Goal: Information Seeking & Learning: Learn about a topic

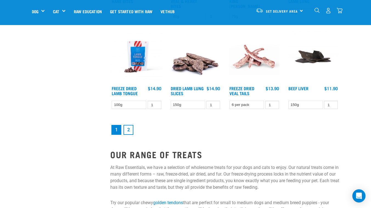
scroll to position [676, 0]
click at [129, 128] on link "2" at bounding box center [129, 130] width 10 height 10
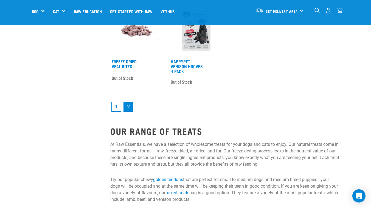
scroll to position [698, 0]
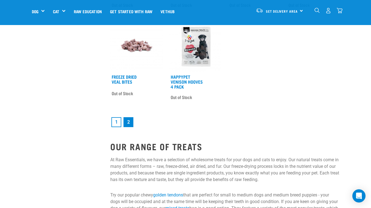
click at [118, 123] on link "1" at bounding box center [117, 122] width 10 height 10
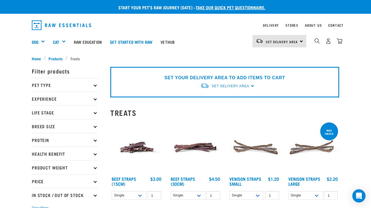
click at [77, 85] on p "Pet Type" at bounding box center [65, 85] width 66 height 14
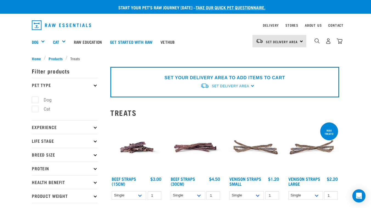
click at [45, 101] on label "Dog" at bounding box center [44, 99] width 19 height 7
click at [35, 101] on input "Dog" at bounding box center [34, 99] width 4 height 4
checkbox input "true"
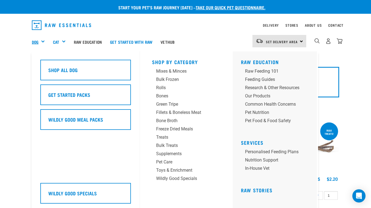
click at [38, 41] on link "Dog" at bounding box center [35, 42] width 7 height 6
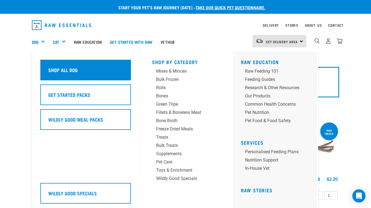
click at [96, 70] on div "Shop All Dog" at bounding box center [85, 70] width 91 height 21
click at [115, 70] on div "Shop All Dog" at bounding box center [85, 70] width 91 height 21
click at [122, 69] on div "Shop All Dog" at bounding box center [85, 70] width 91 height 21
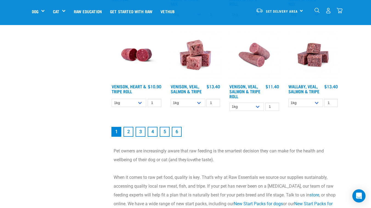
scroll to position [709, 0]
click at [126, 134] on link "2" at bounding box center [129, 131] width 10 height 10
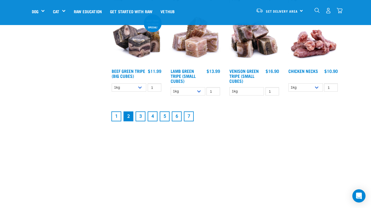
scroll to position [655, 0]
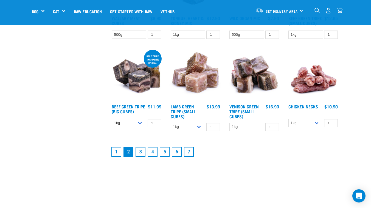
click at [141, 151] on link "3" at bounding box center [141, 152] width 10 height 10
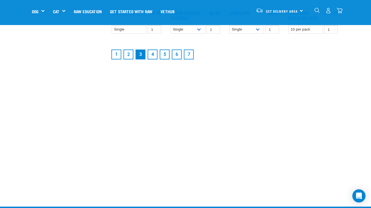
scroll to position [753, 0]
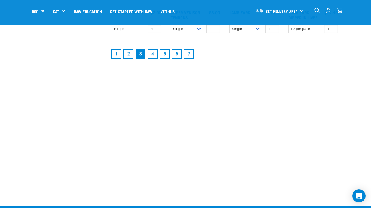
click at [156, 50] on link "4" at bounding box center [153, 54] width 10 height 10
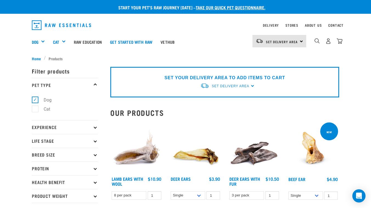
click at [63, 24] on img "dropdown navigation" at bounding box center [61, 25] width 59 height 10
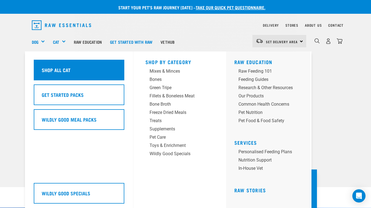
click at [61, 65] on div "Shop All Cat" at bounding box center [79, 70] width 91 height 21
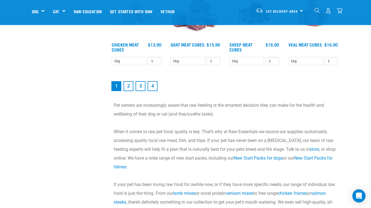
scroll to position [759, 0]
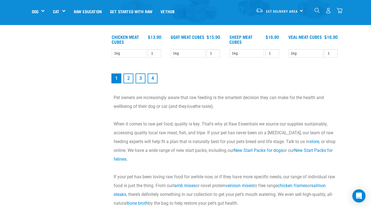
click at [131, 77] on link "2" at bounding box center [129, 78] width 10 height 10
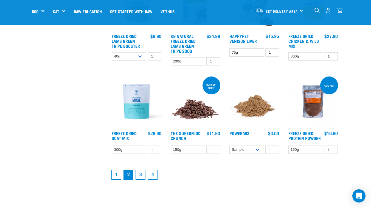
scroll to position [648, 0]
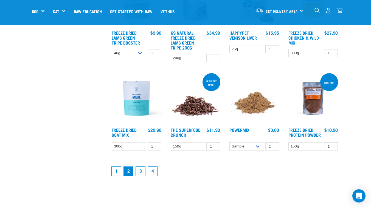
click at [131, 169] on link "2" at bounding box center [129, 171] width 10 height 10
click at [142, 167] on link "3" at bounding box center [141, 171] width 10 height 10
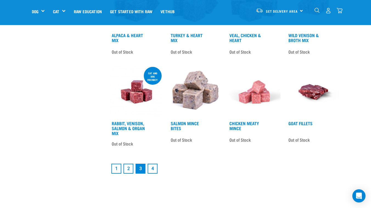
scroll to position [667, 0]
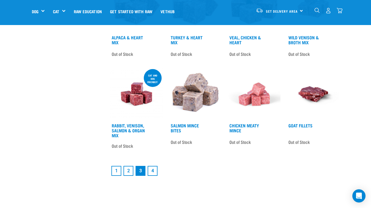
click at [150, 172] on link "4" at bounding box center [153, 171] width 10 height 10
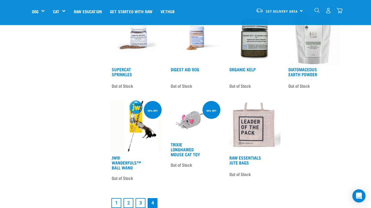
scroll to position [247, 0]
